Goal: Information Seeking & Learning: Learn about a topic

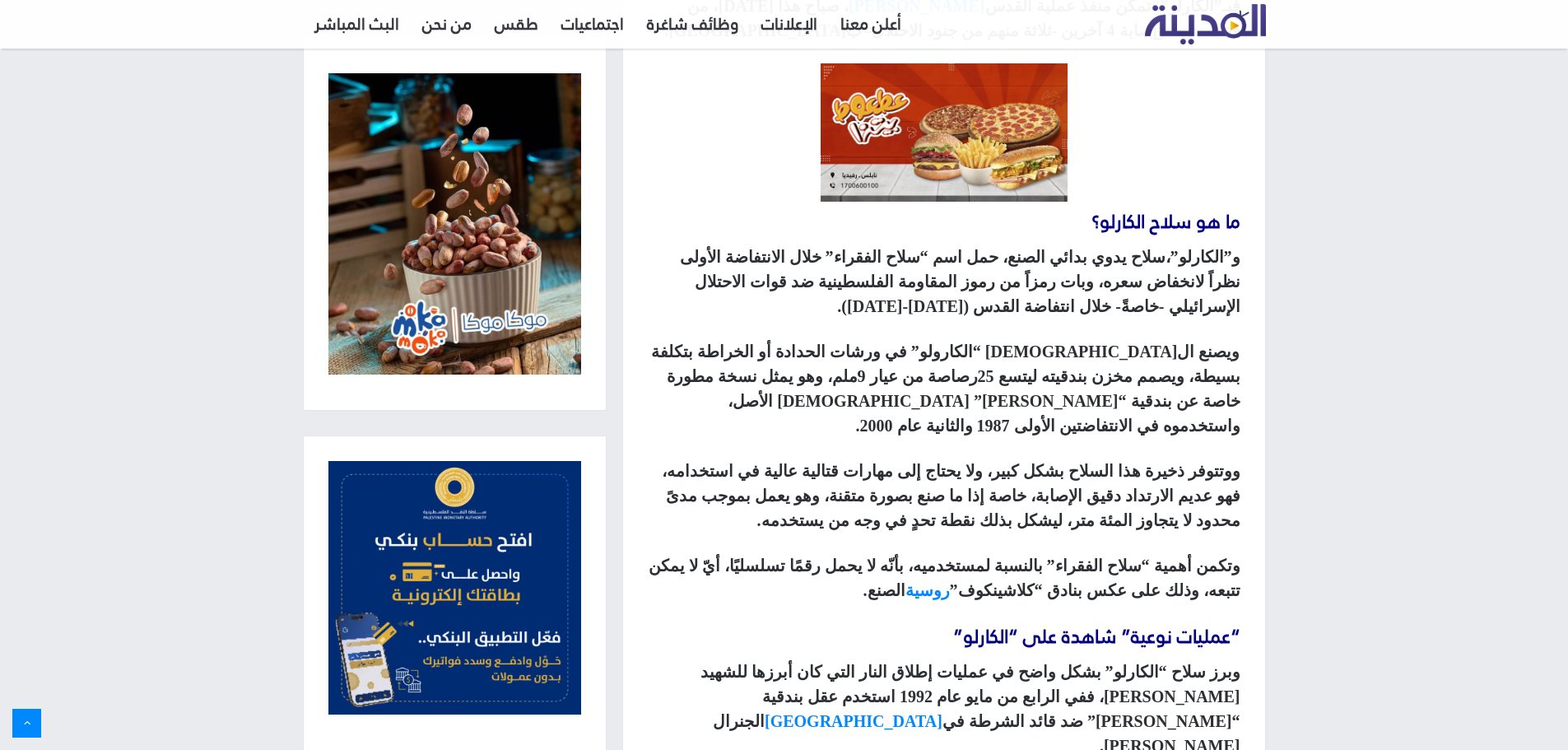
drag, startPoint x: 1165, startPoint y: 275, endPoint x: 1165, endPoint y: 311, distance: 36.0
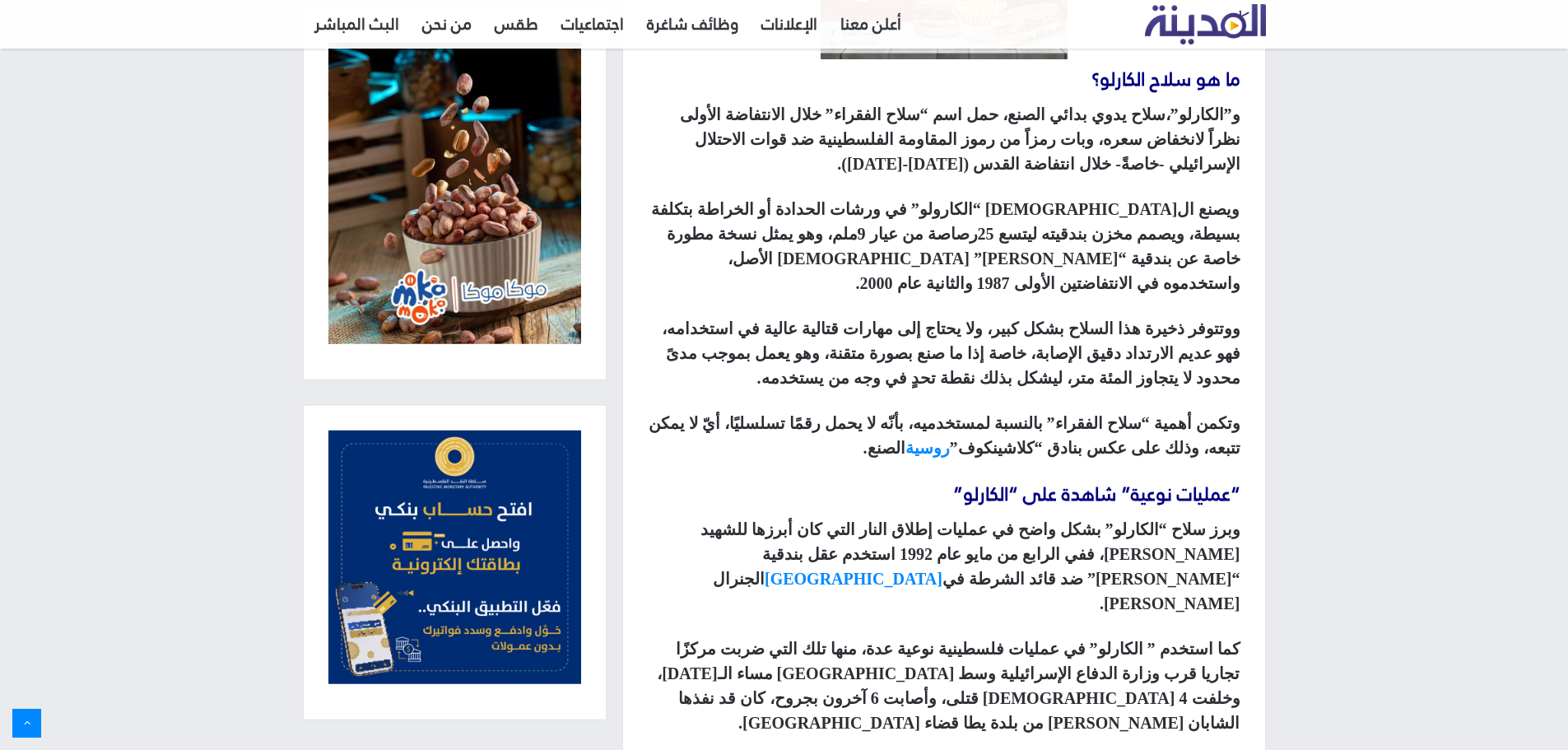
scroll to position [1119, 0]
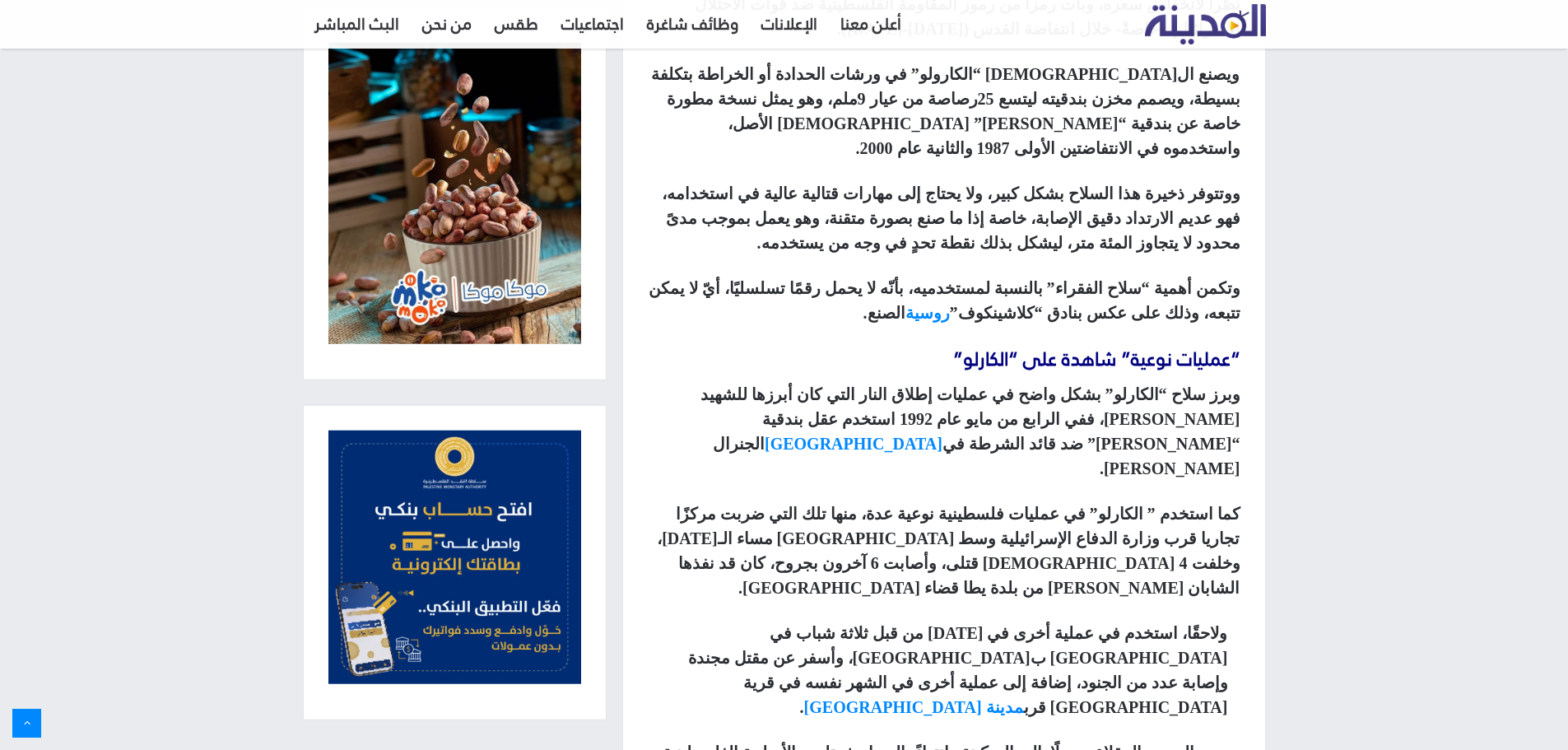
click at [1190, 341] on span "“عمليات نوعية” شاهدة على “الكارلو”" at bounding box center [1097, 359] width 287 height 34
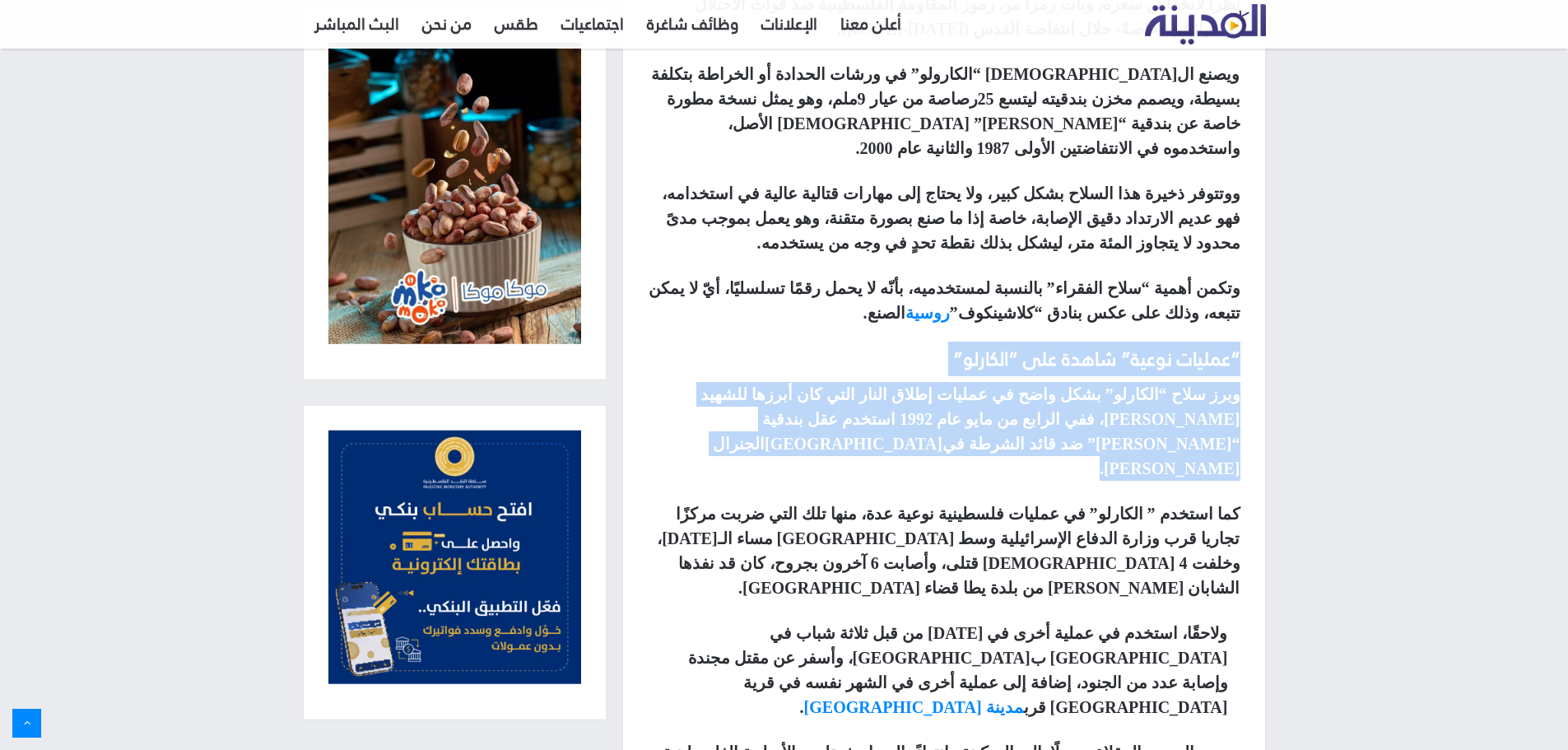
drag, startPoint x: 1190, startPoint y: 331, endPoint x: 1169, endPoint y: 376, distance: 49.7
click at [1169, 376] on div "سلاح فلسطيني الصنع، استطاع رغم بساطته ومحدودية اتساعه من الرصاص أن يثبت جدارته …" at bounding box center [944, 265] width 643 height 1288
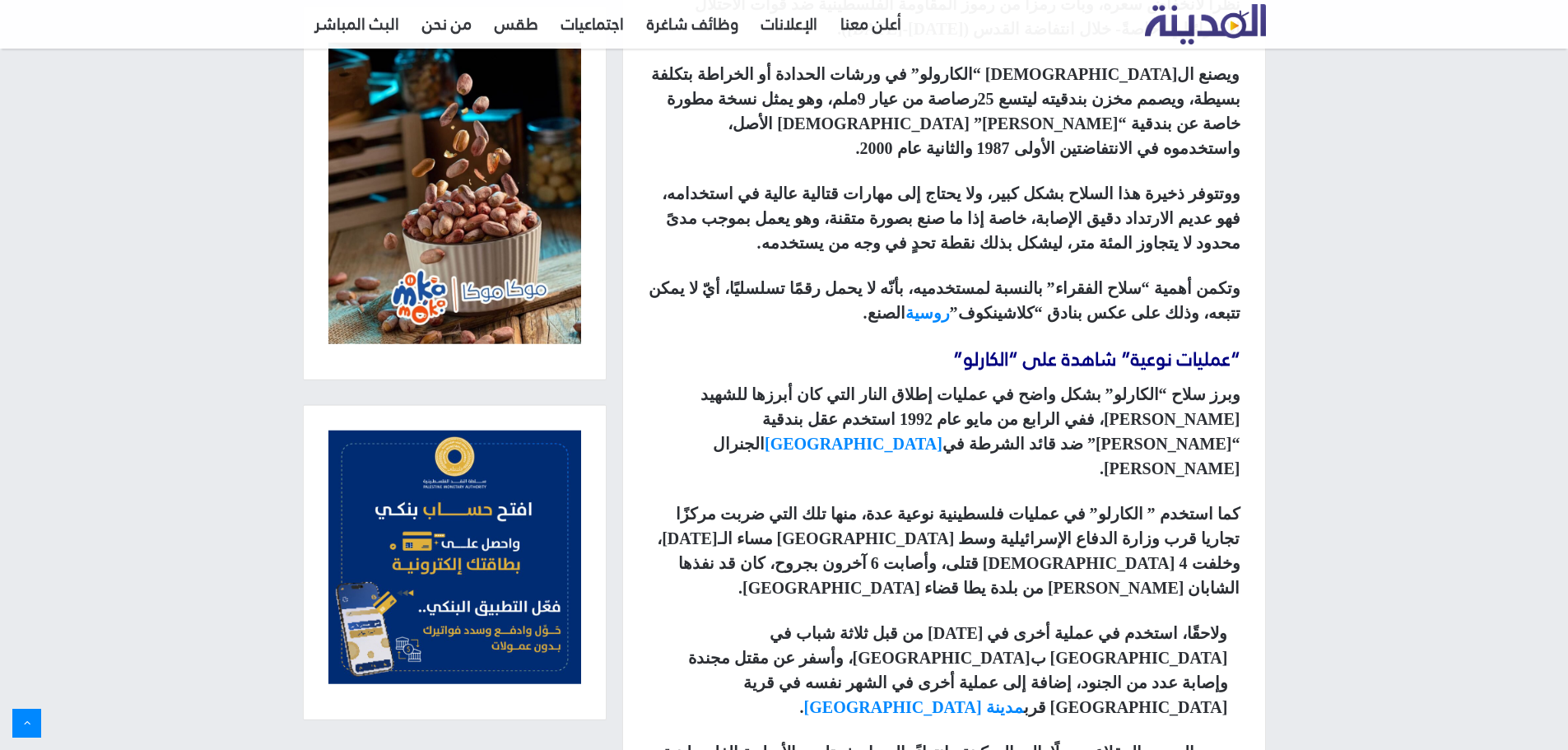
click at [1169, 385] on span "وبرز سلاح “الكارلو” بشكل واضح في عمليات إطلاق النار التي كان أبرزها للشهيد [PER…" at bounding box center [971, 407] width 540 height 43
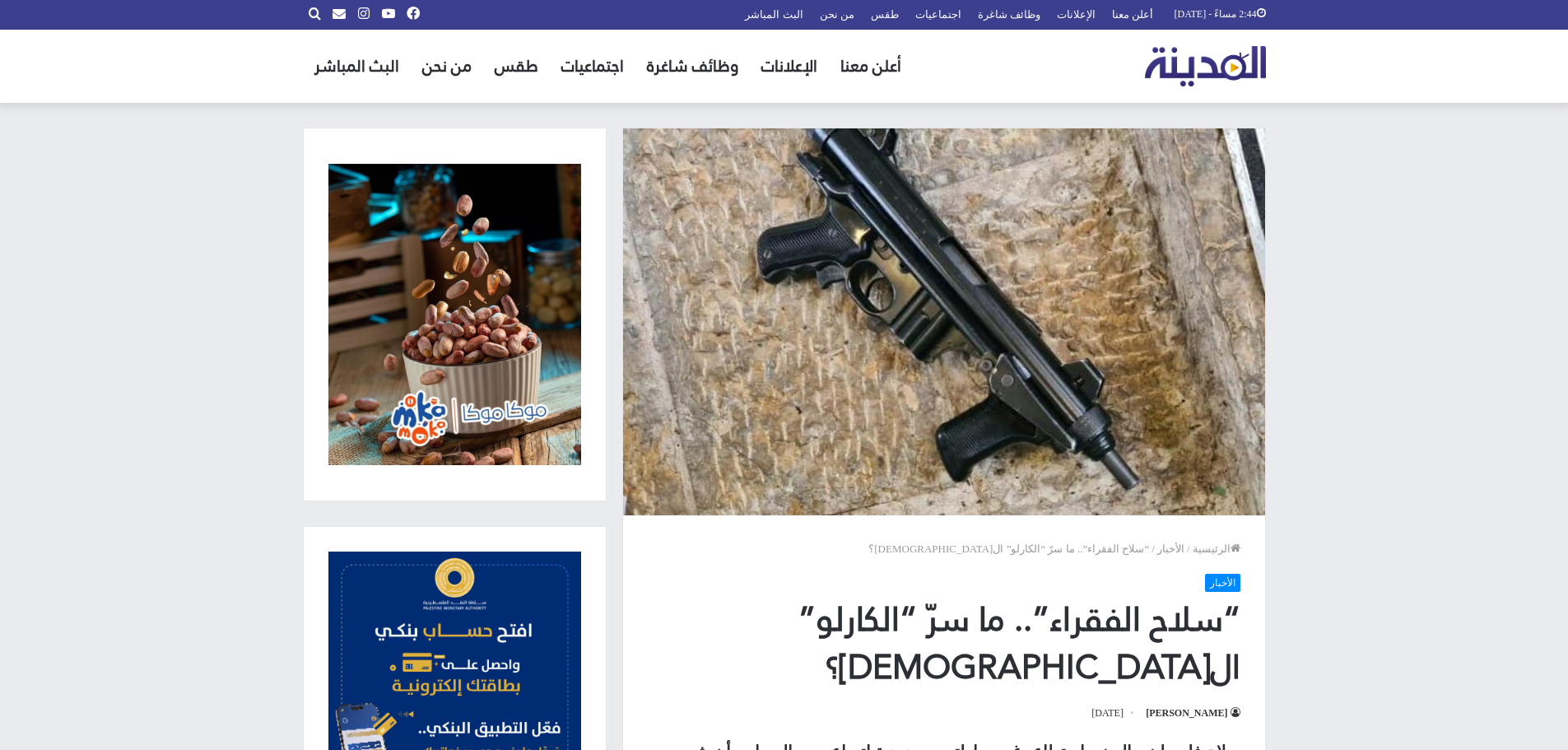
click at [932, 337] on img at bounding box center [944, 322] width 643 height 387
